Goal: Check status: Check status

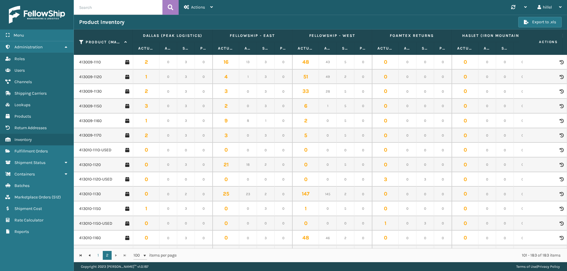
scroll to position [704, 0]
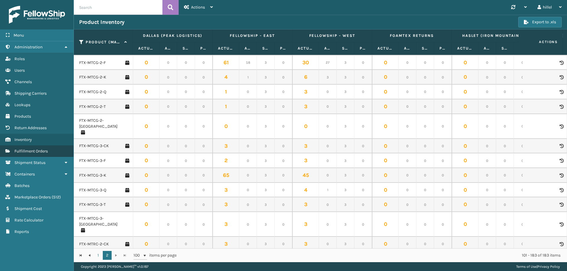
click at [57, 146] on link "Fulfillment Orders" at bounding box center [37, 152] width 74 height 12
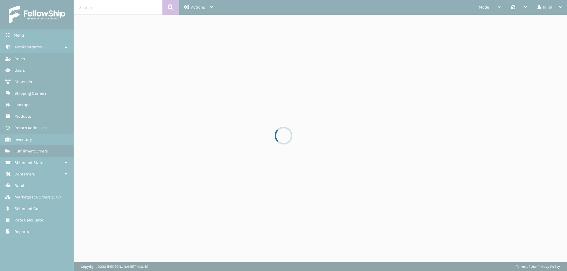
click at [57, 146] on div at bounding box center [283, 135] width 567 height 271
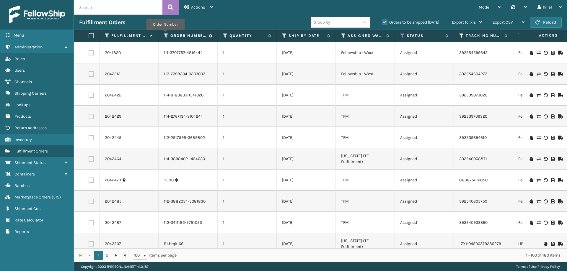
click at [165, 34] on icon at bounding box center [166, 35] width 5 height 5
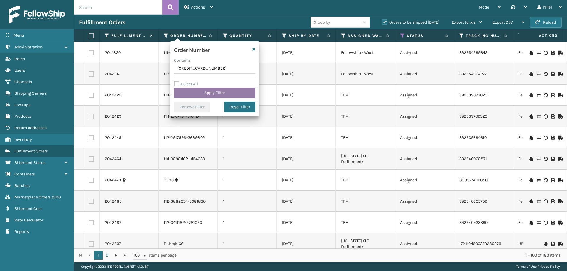
type input "[CREDIT_CARD_NUMBER]"
click at [196, 92] on button "Apply Filter" at bounding box center [214, 93] width 81 height 11
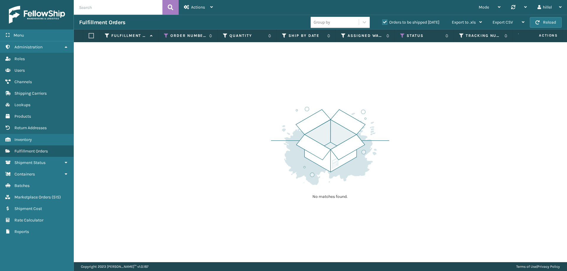
click at [410, 22] on label "Orders to be shipped [DATE]" at bounding box center [410, 22] width 57 height 5
click at [382, 22] on input "Orders to be shipped [DATE]" at bounding box center [382, 21] width 0 height 4
click at [402, 36] on icon at bounding box center [402, 35] width 5 height 5
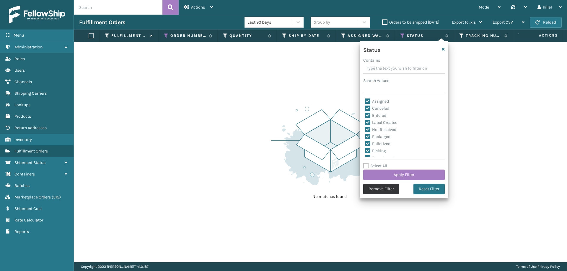
click at [391, 190] on button "Remove Filter" at bounding box center [381, 189] width 36 height 11
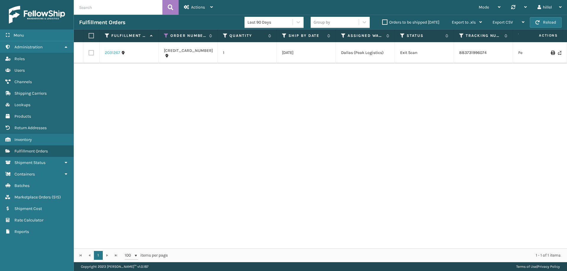
click at [116, 54] on link "2031267" at bounding box center [112, 53] width 15 height 6
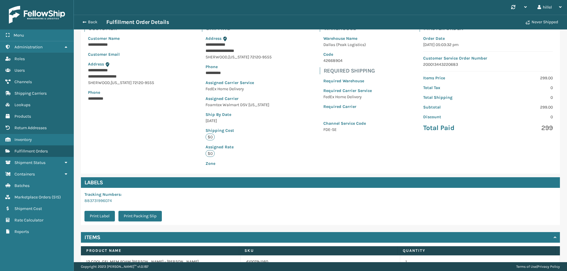
scroll to position [78, 0]
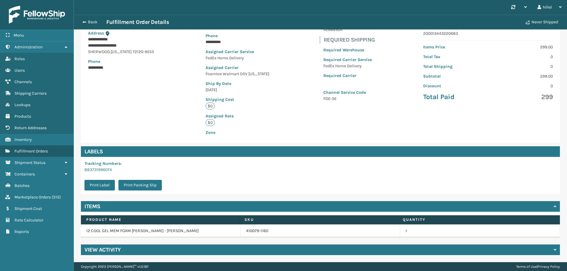
click at [109, 249] on h4 "View Activity" at bounding box center [102, 249] width 36 height 7
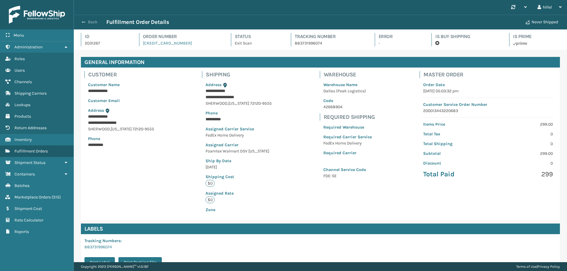
click at [85, 22] on span "button" at bounding box center [84, 22] width 4 height 4
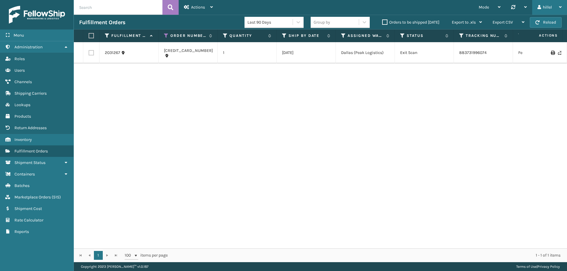
click at [552, 9] on div "hillel" at bounding box center [549, 7] width 24 height 15
click at [509, 24] on li "Log Out" at bounding box center [526, 23] width 79 height 16
